Goal: Check status: Check status

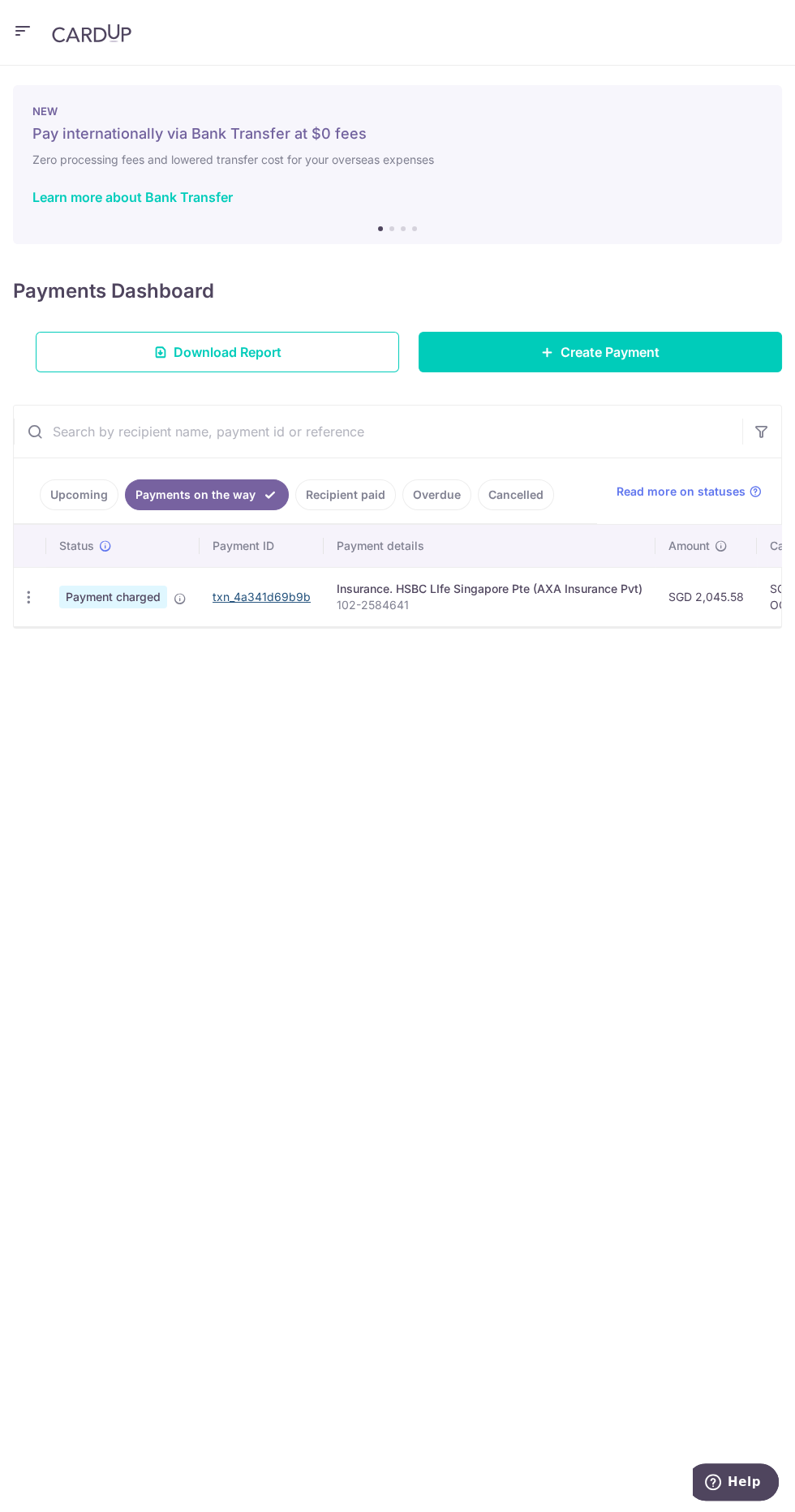
click at [230, 592] on link "txn_4a341d69b9b" at bounding box center [261, 596] width 98 height 14
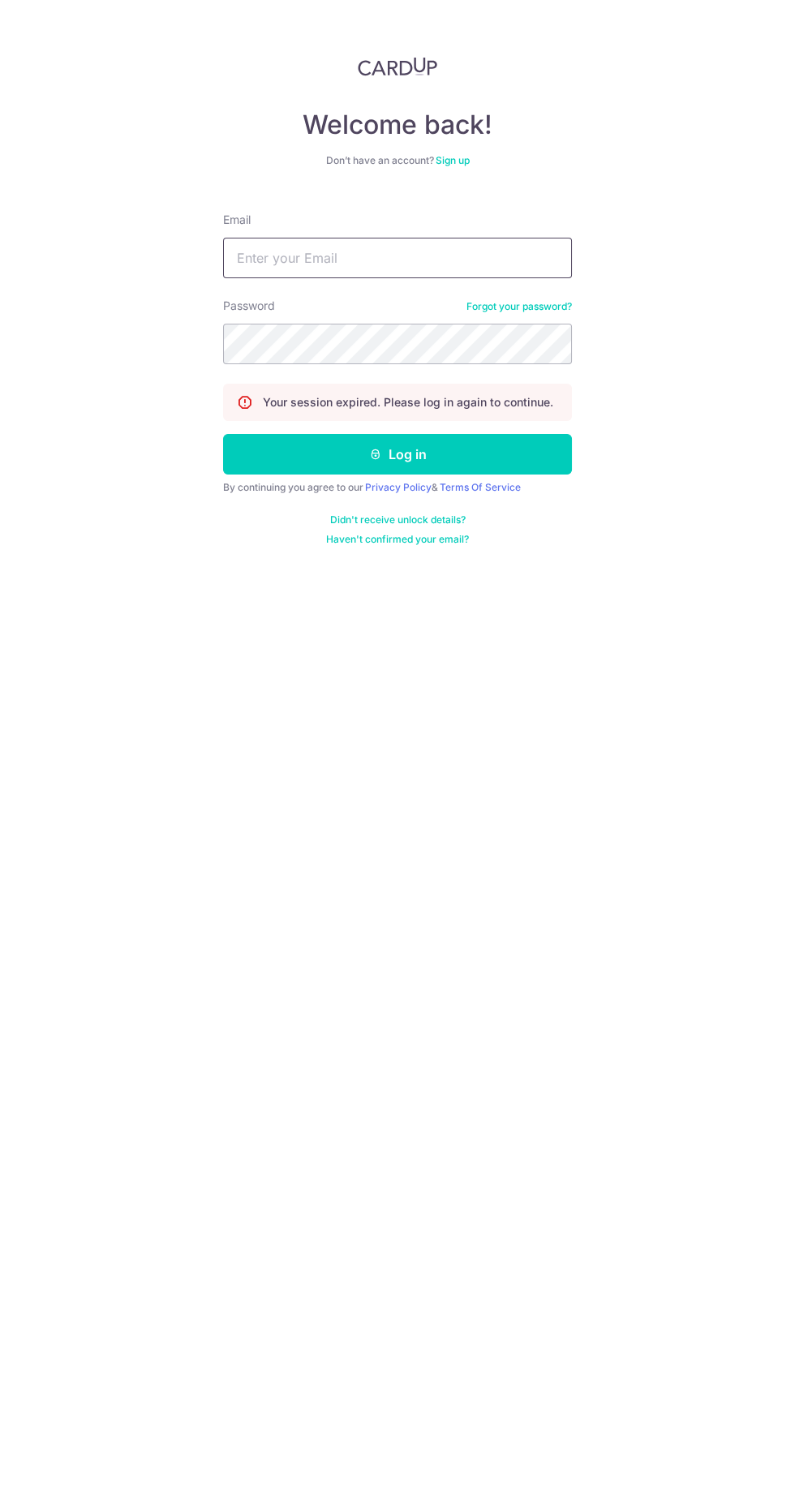
click at [277, 273] on input "Email" at bounding box center [397, 257] width 348 height 40
type input "[EMAIL_ADDRESS][DOMAIN_NAME]"
click at [223, 434] on button "Log in" at bounding box center [397, 453] width 348 height 40
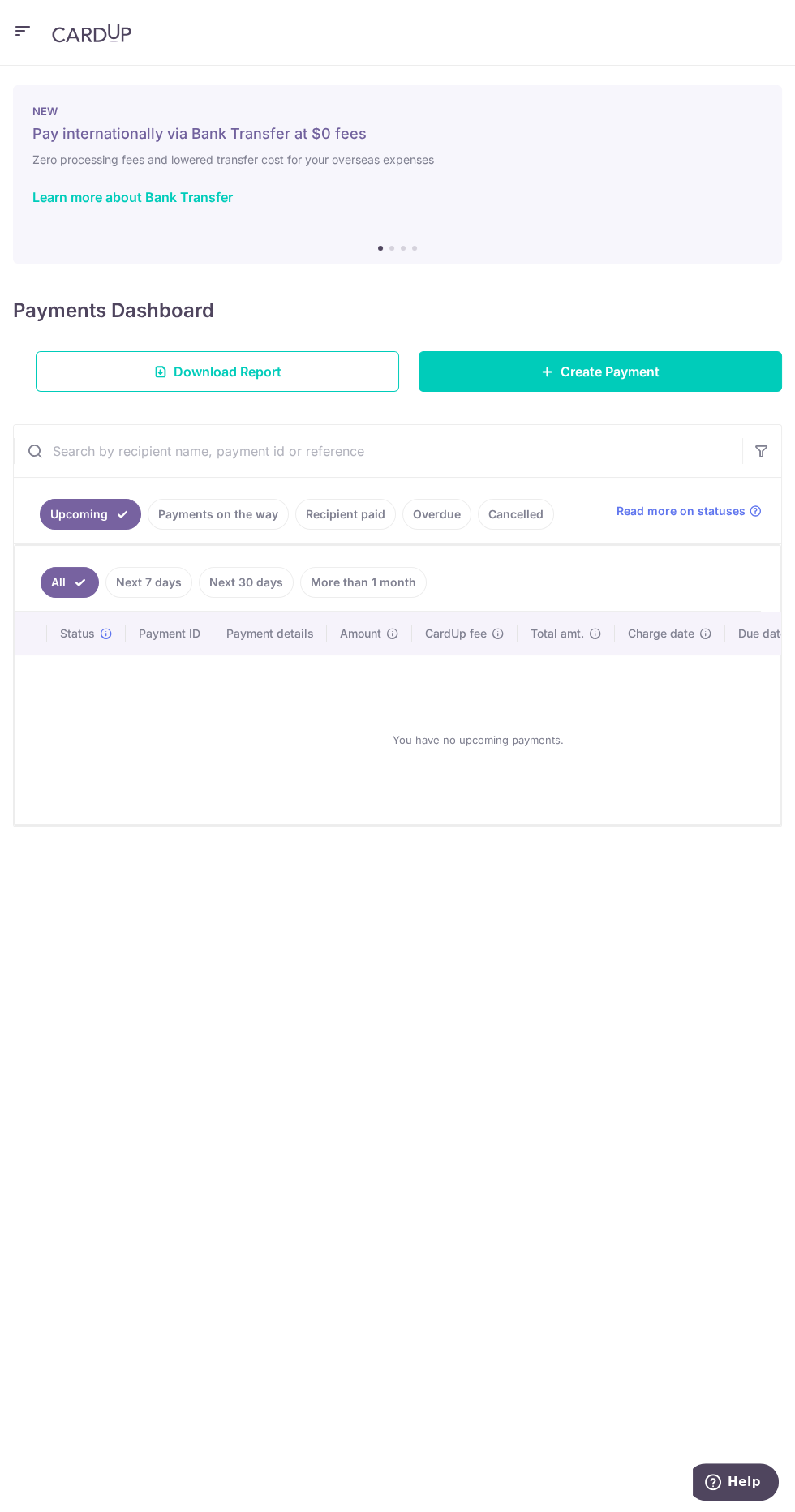
click at [187, 513] on link "Payments on the way" at bounding box center [218, 514] width 141 height 31
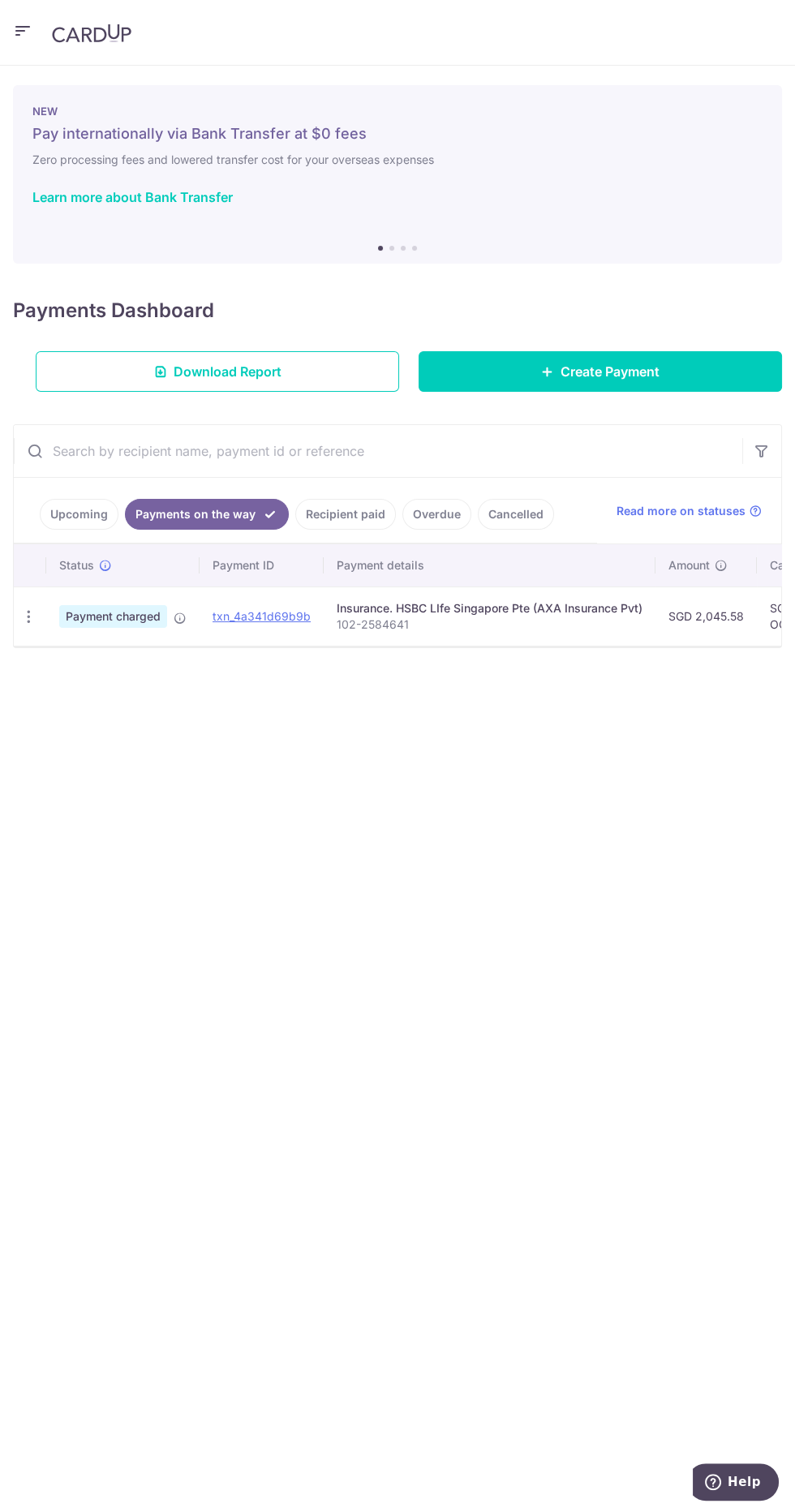
click at [182, 617] on icon at bounding box center [180, 618] width 13 height 13
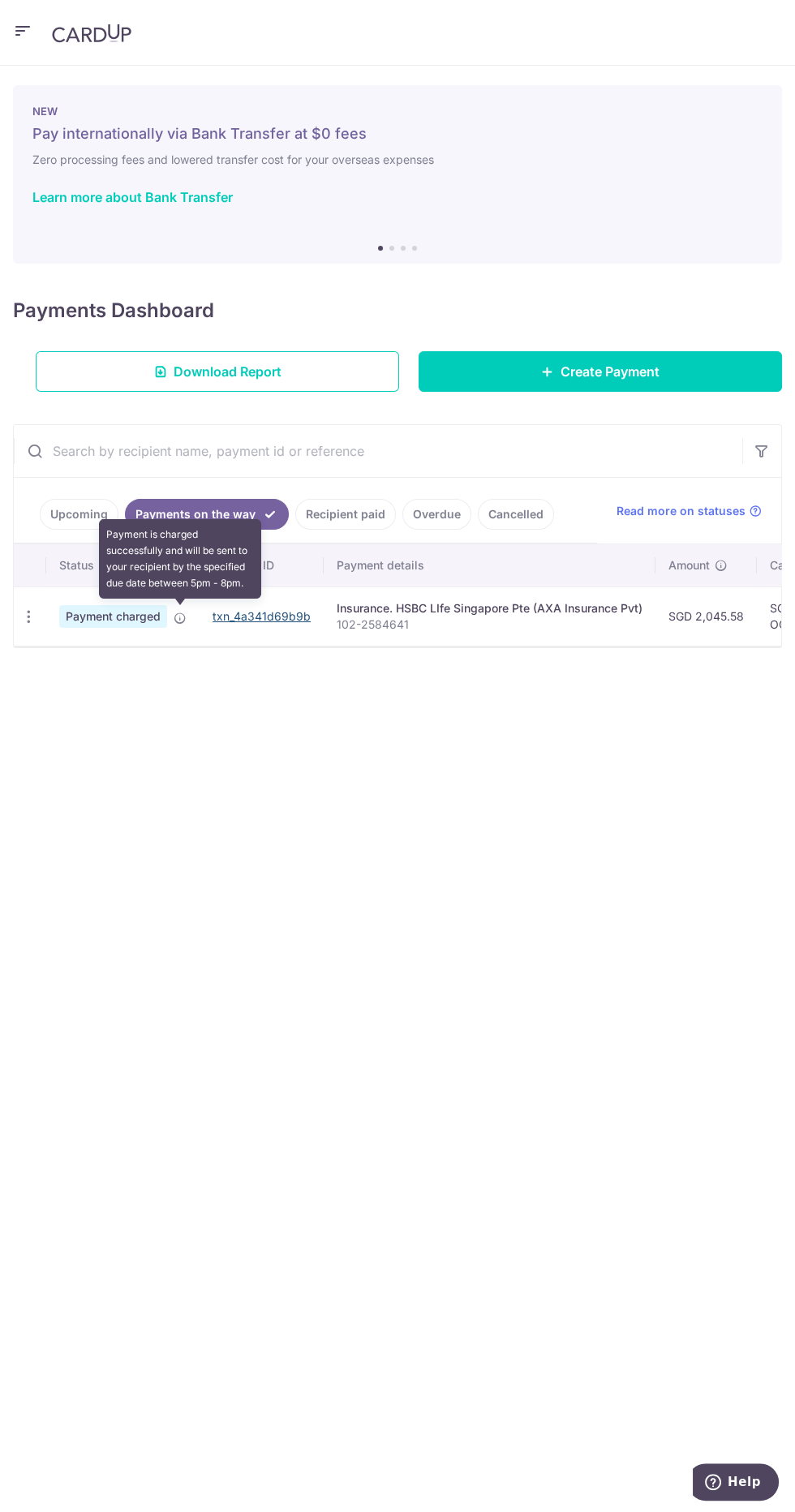
click at [234, 612] on link "txn_4a341d69b9b" at bounding box center [261, 616] width 98 height 14
